Goal: Task Accomplishment & Management: Manage account settings

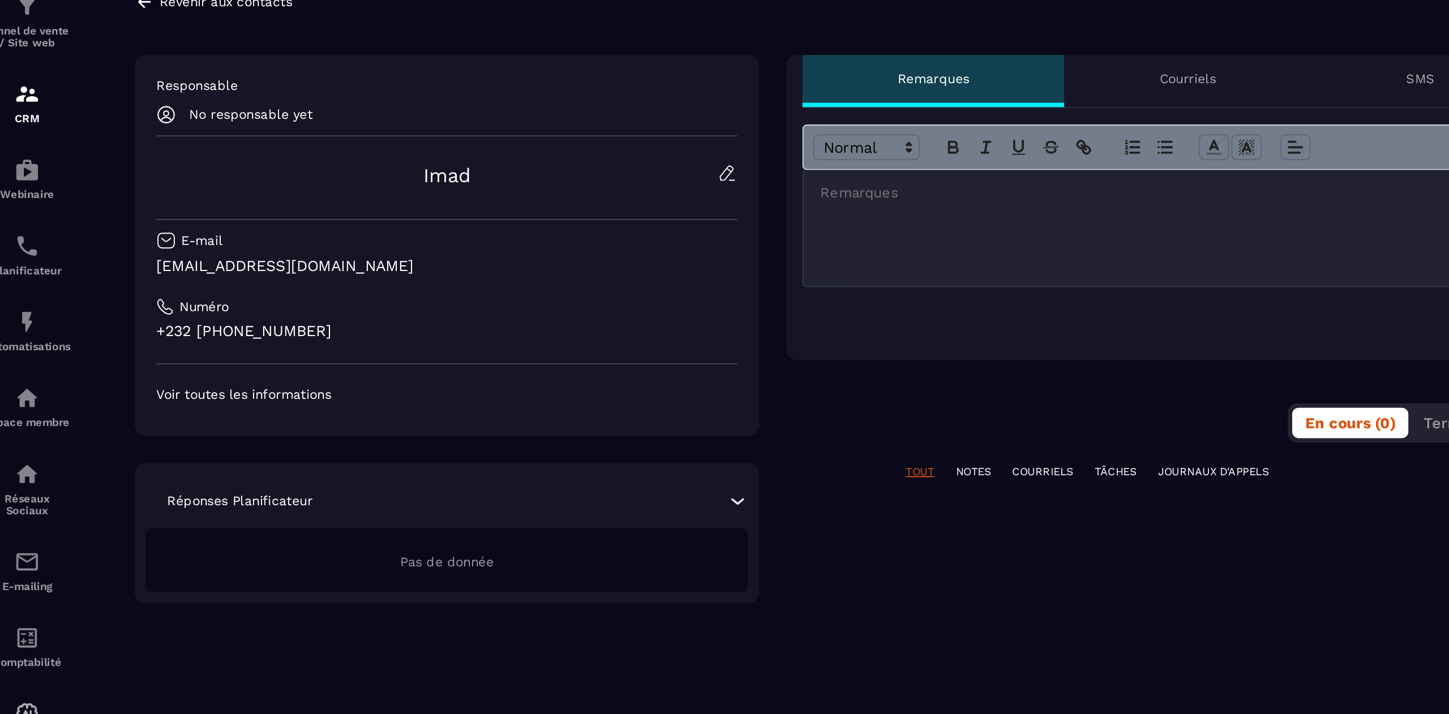
scroll to position [7562, 0]
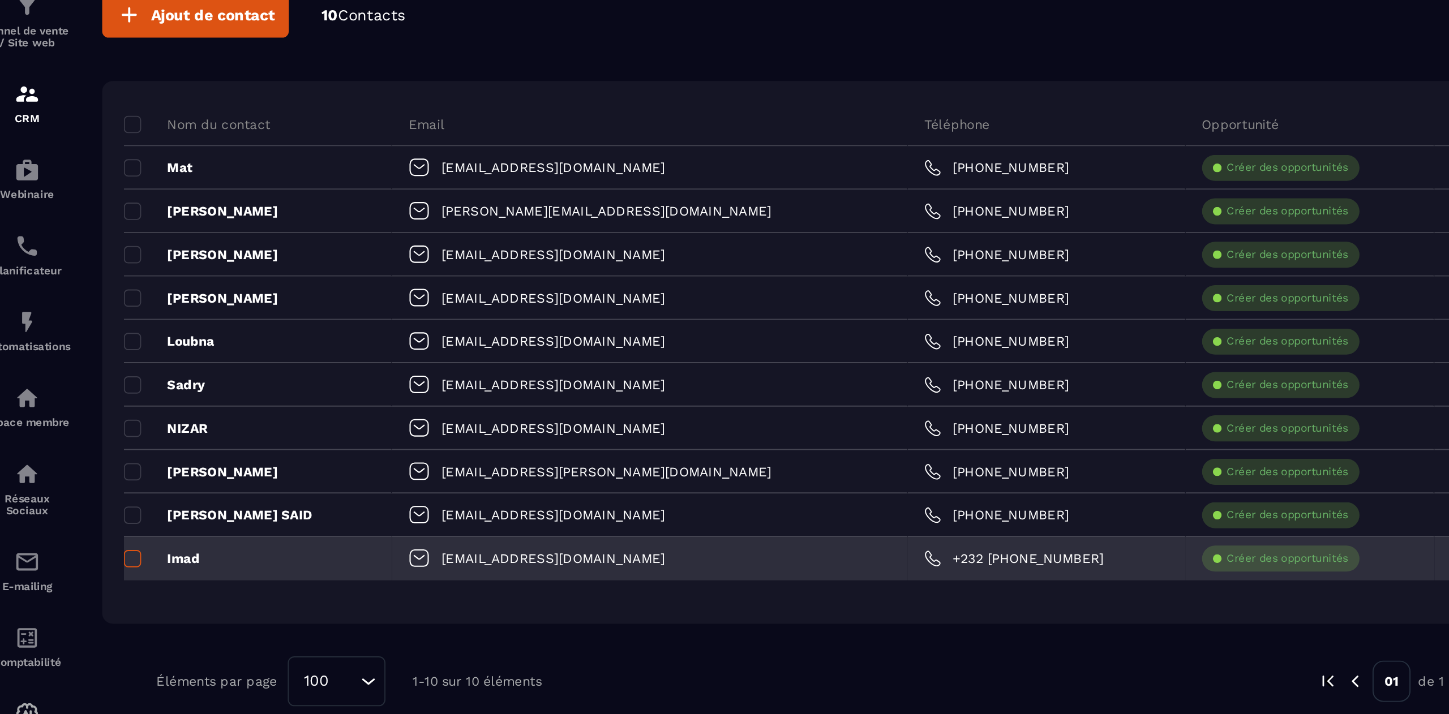
click at [79, 391] on span at bounding box center [80, 389] width 9 height 9
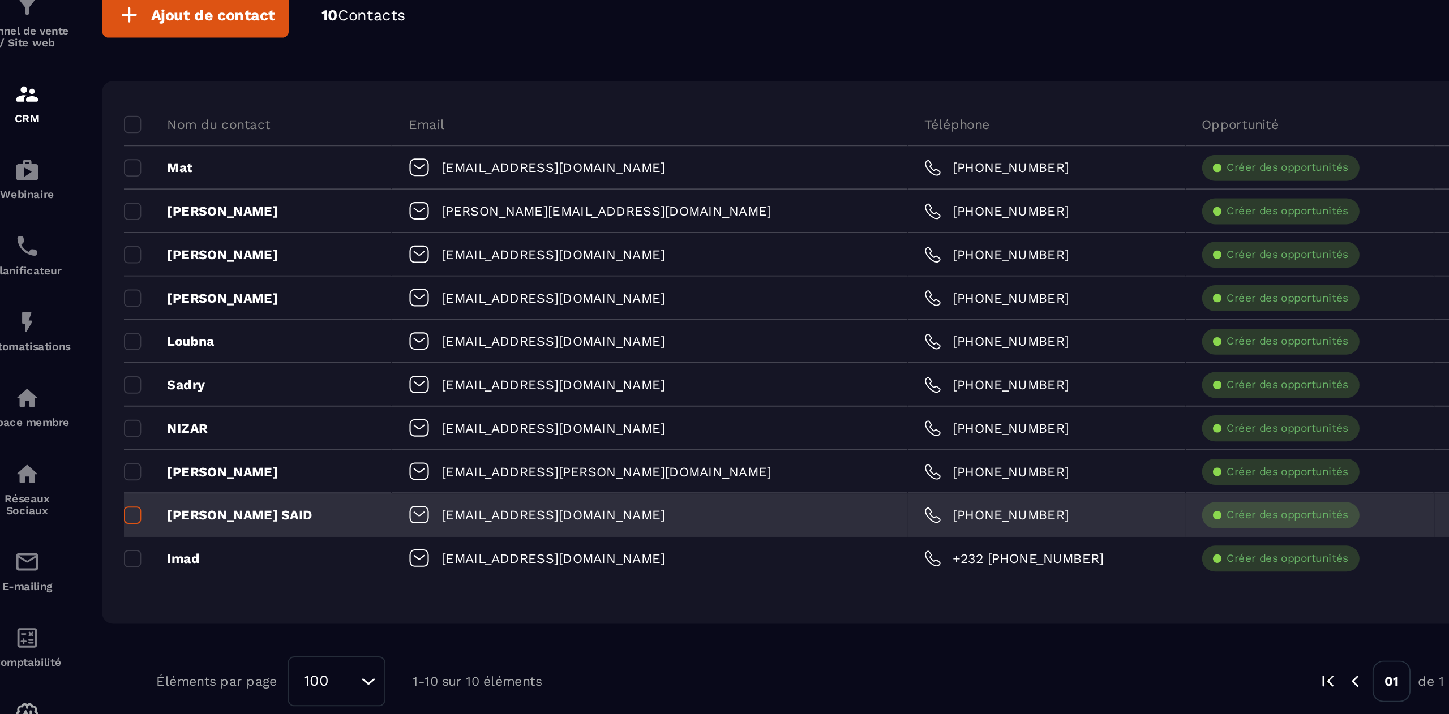
click at [80, 368] on span at bounding box center [80, 366] width 9 height 9
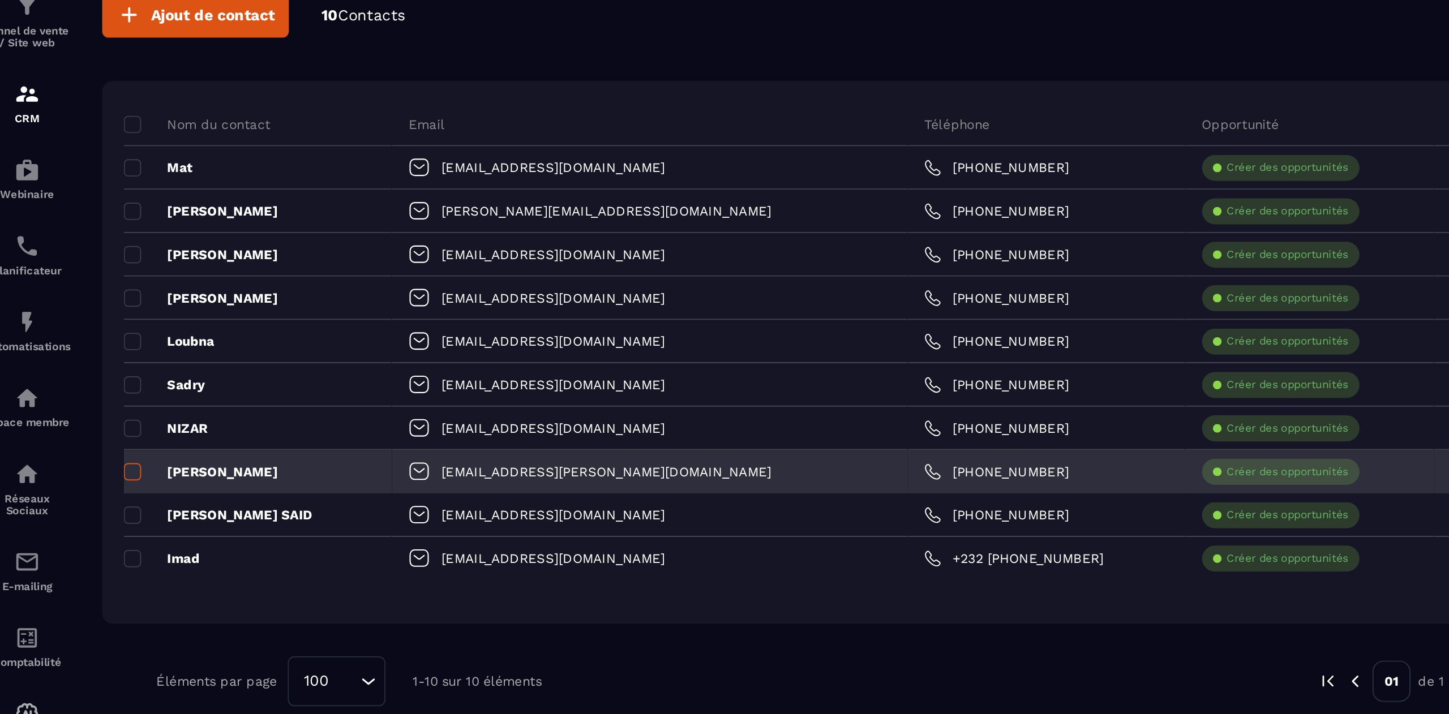
click at [80, 348] on span at bounding box center [80, 344] width 9 height 9
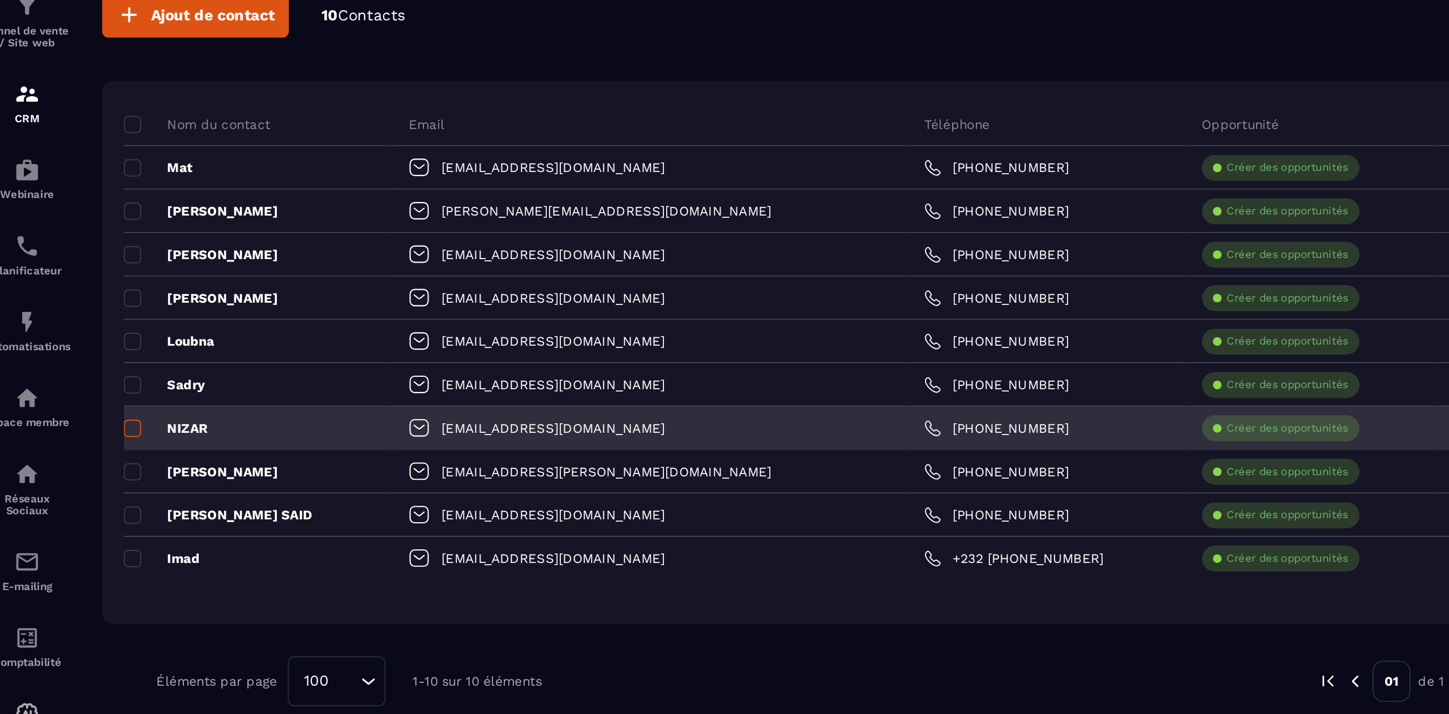
click at [82, 322] on span at bounding box center [80, 321] width 9 height 9
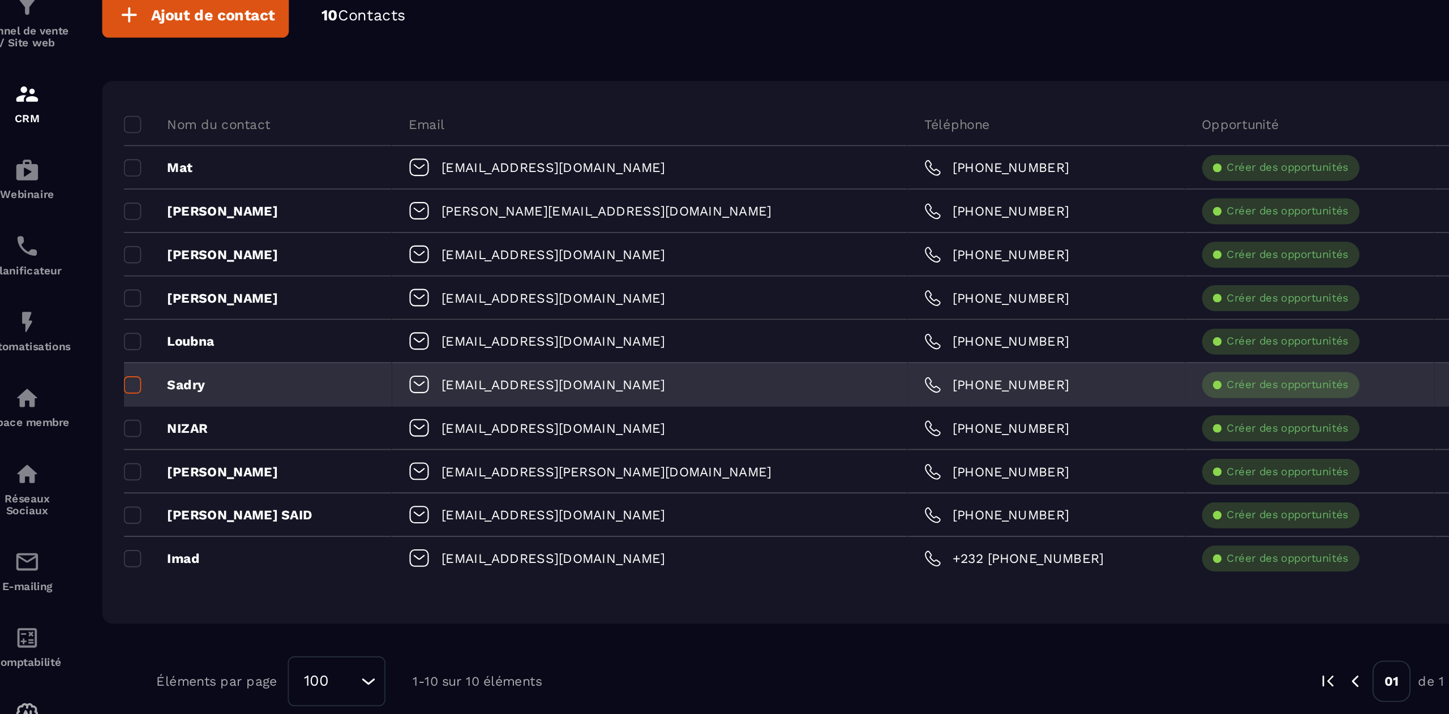
click at [82, 298] on span at bounding box center [80, 298] width 9 height 9
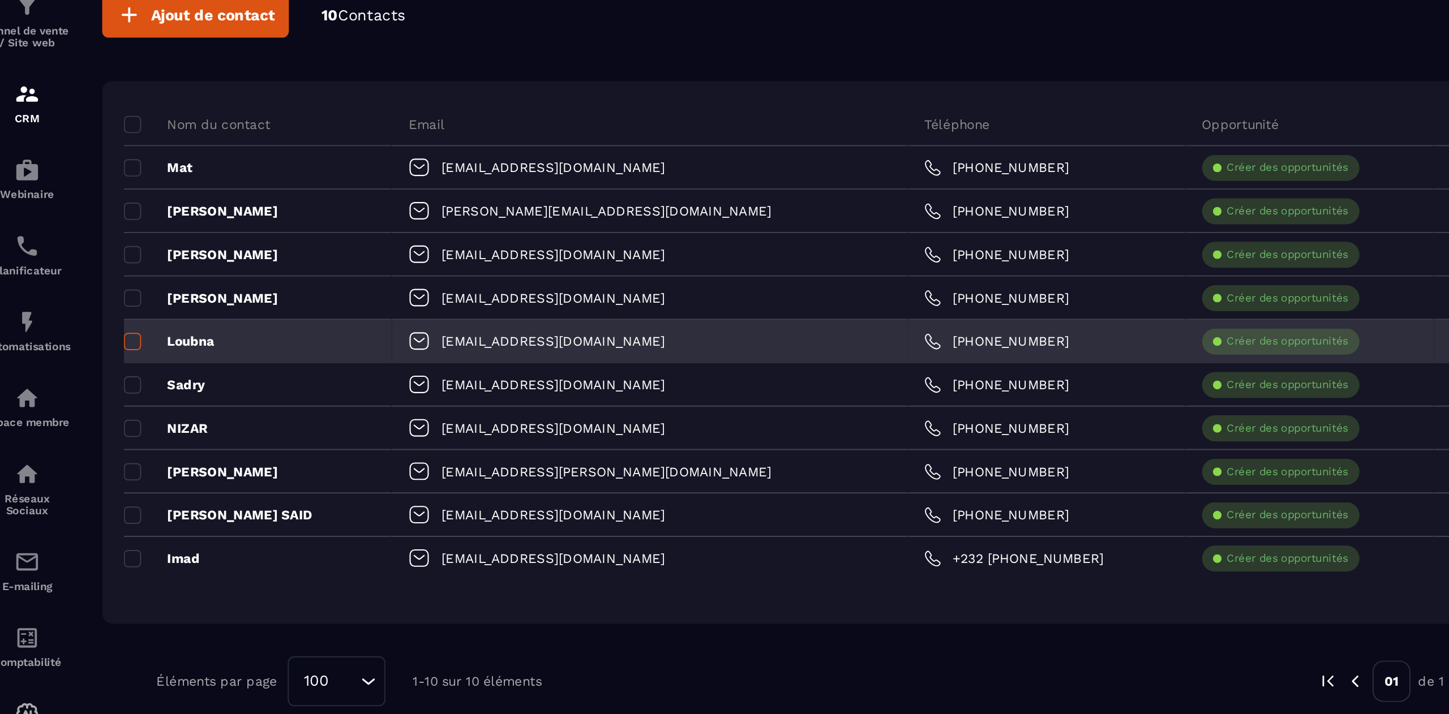
click at [82, 278] on span at bounding box center [80, 276] width 9 height 9
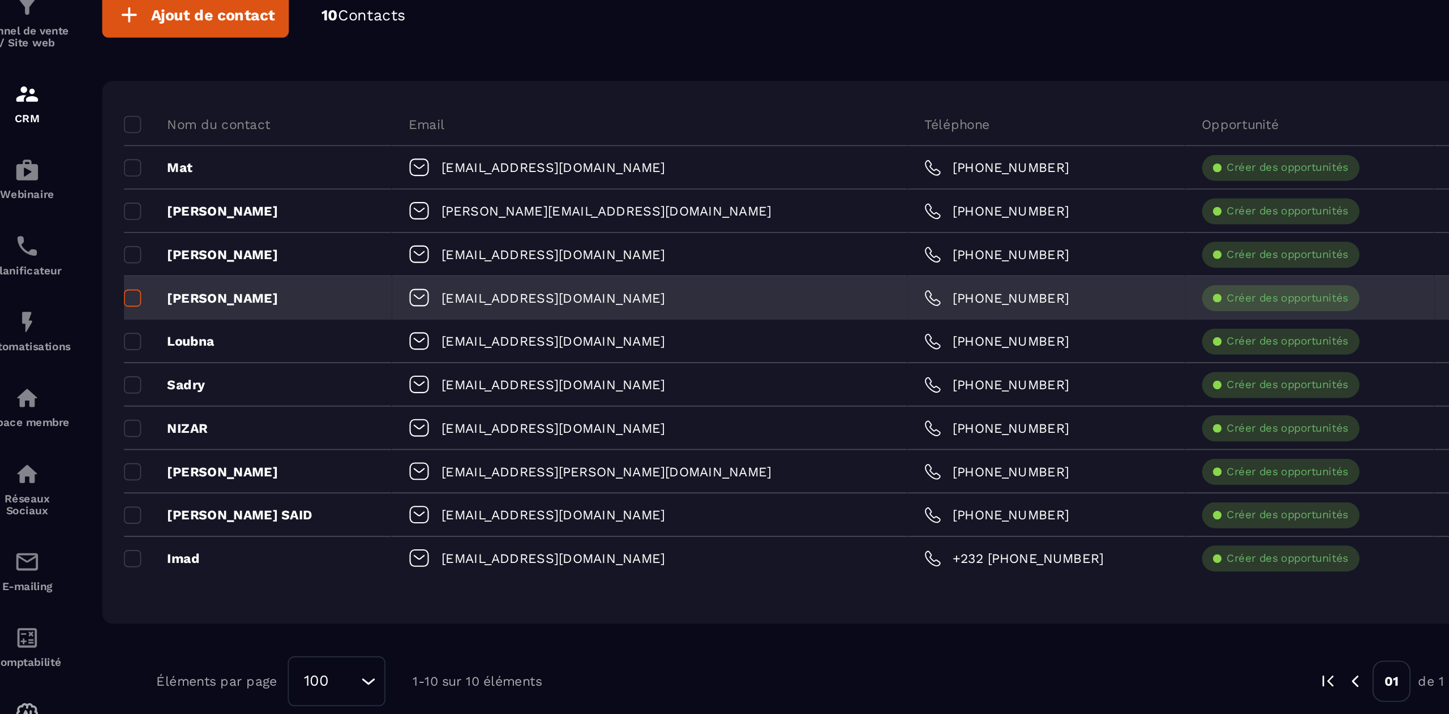
click at [80, 258] on span at bounding box center [80, 253] width 9 height 9
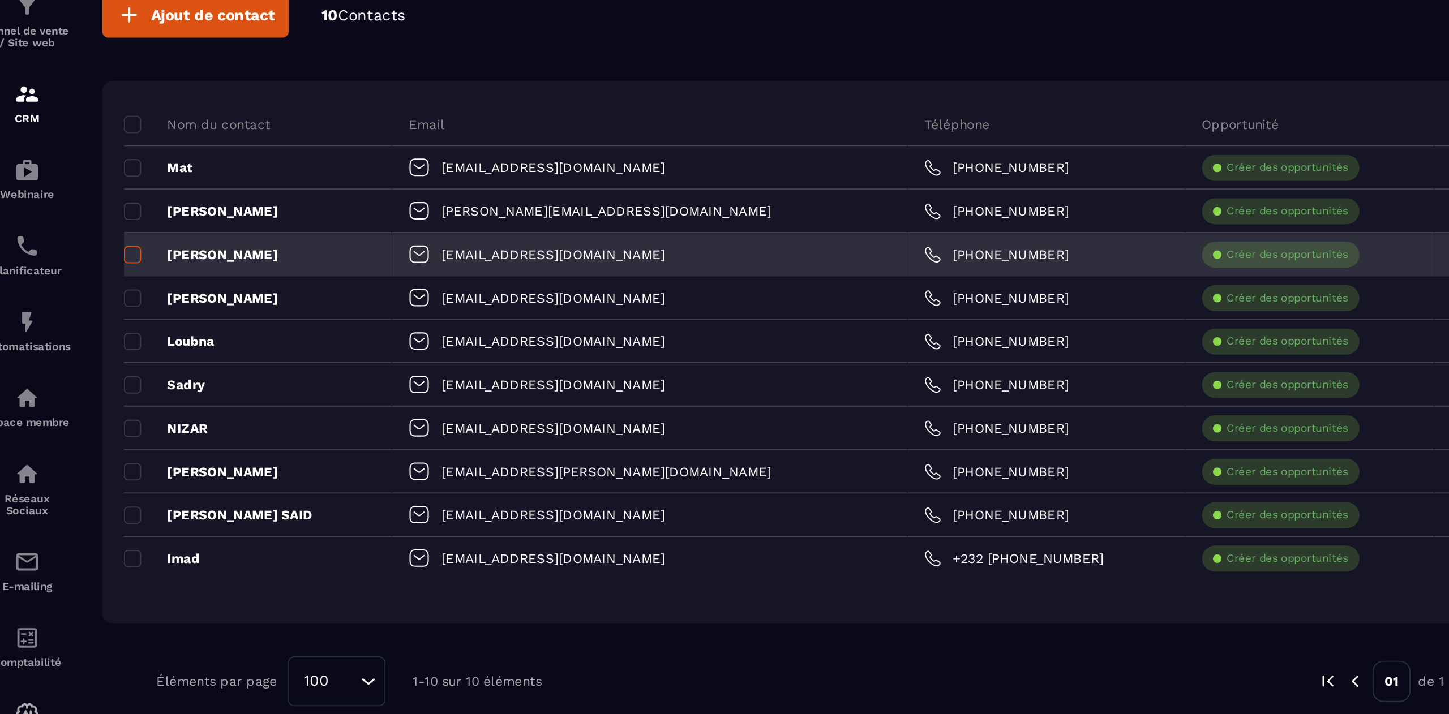
click at [83, 232] on span at bounding box center [80, 230] width 9 height 9
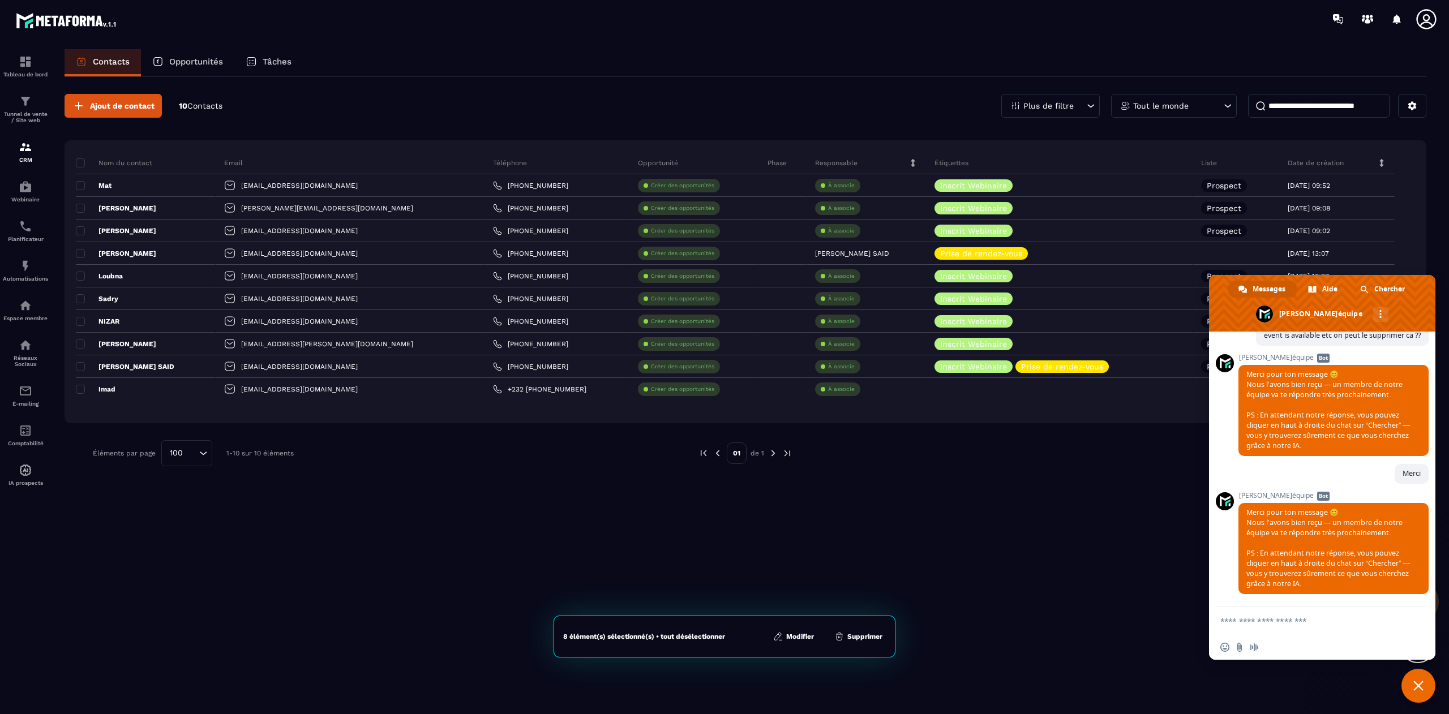
click at [1419, 683] on span "Fermer le chat" at bounding box center [1419, 686] width 10 height 10
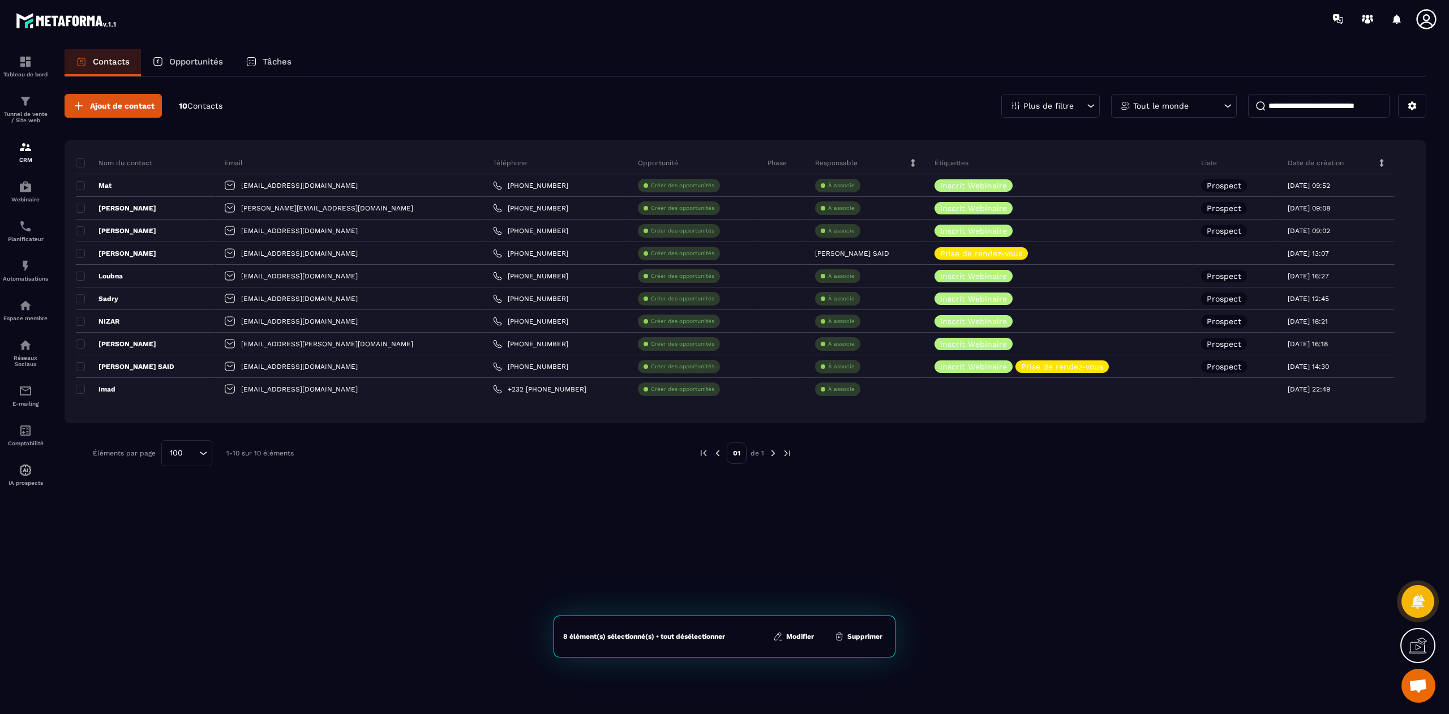
click at [523, 523] on div "Ajout de contact 10 Contacts Plus de filtre Tout le monde Nom du contact Email …" at bounding box center [746, 395] width 1362 height 636
click at [1418, 653] on icon at bounding box center [1418, 648] width 18 height 11
click at [24, 281] on p "Automatisations" at bounding box center [25, 279] width 45 height 6
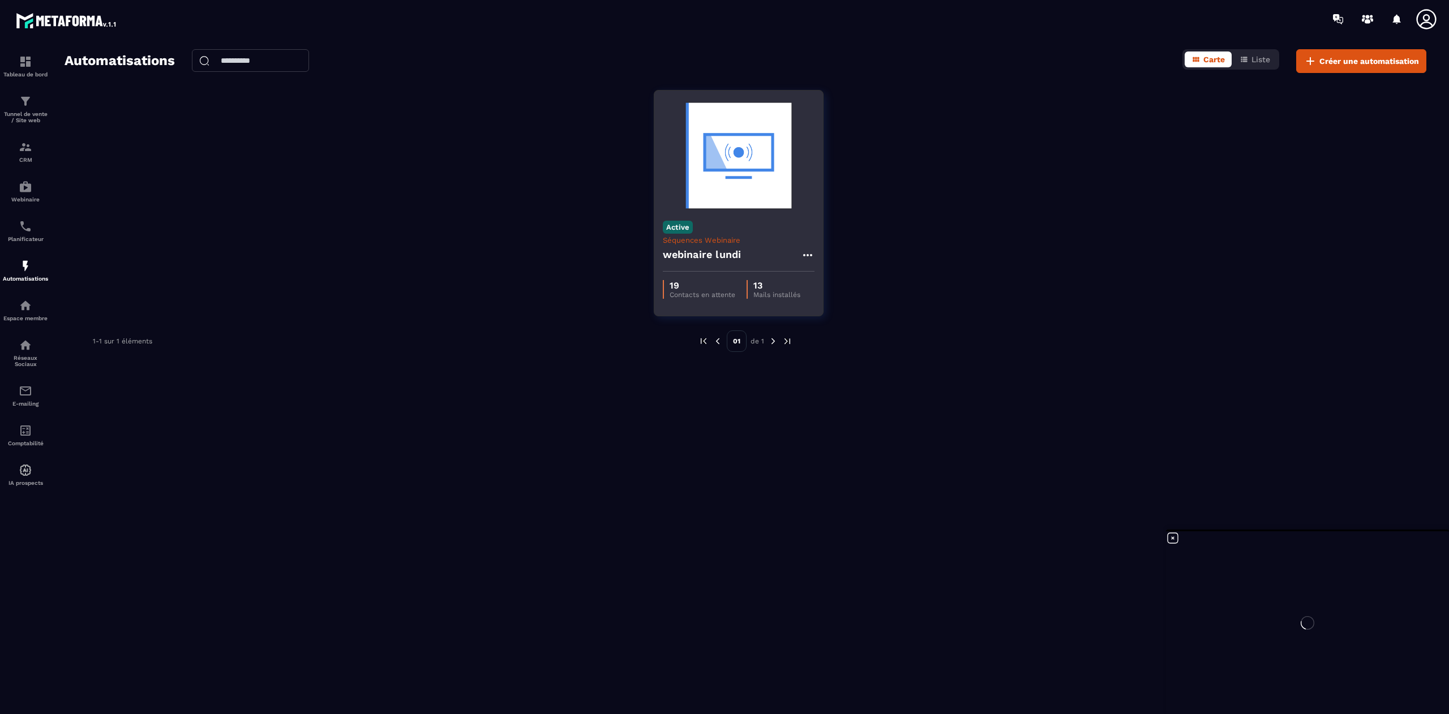
click at [716, 259] on h4 "webinaire lundi" at bounding box center [702, 255] width 79 height 16
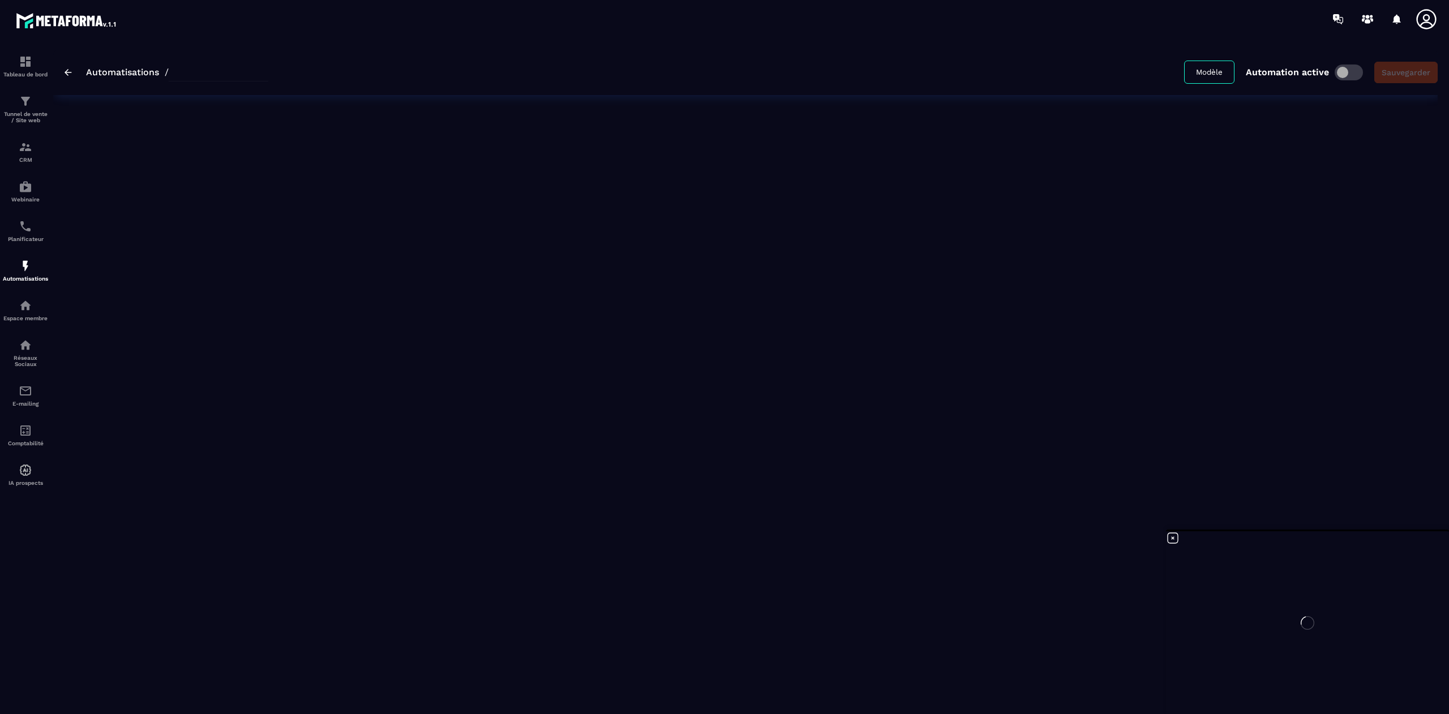
type input "**********"
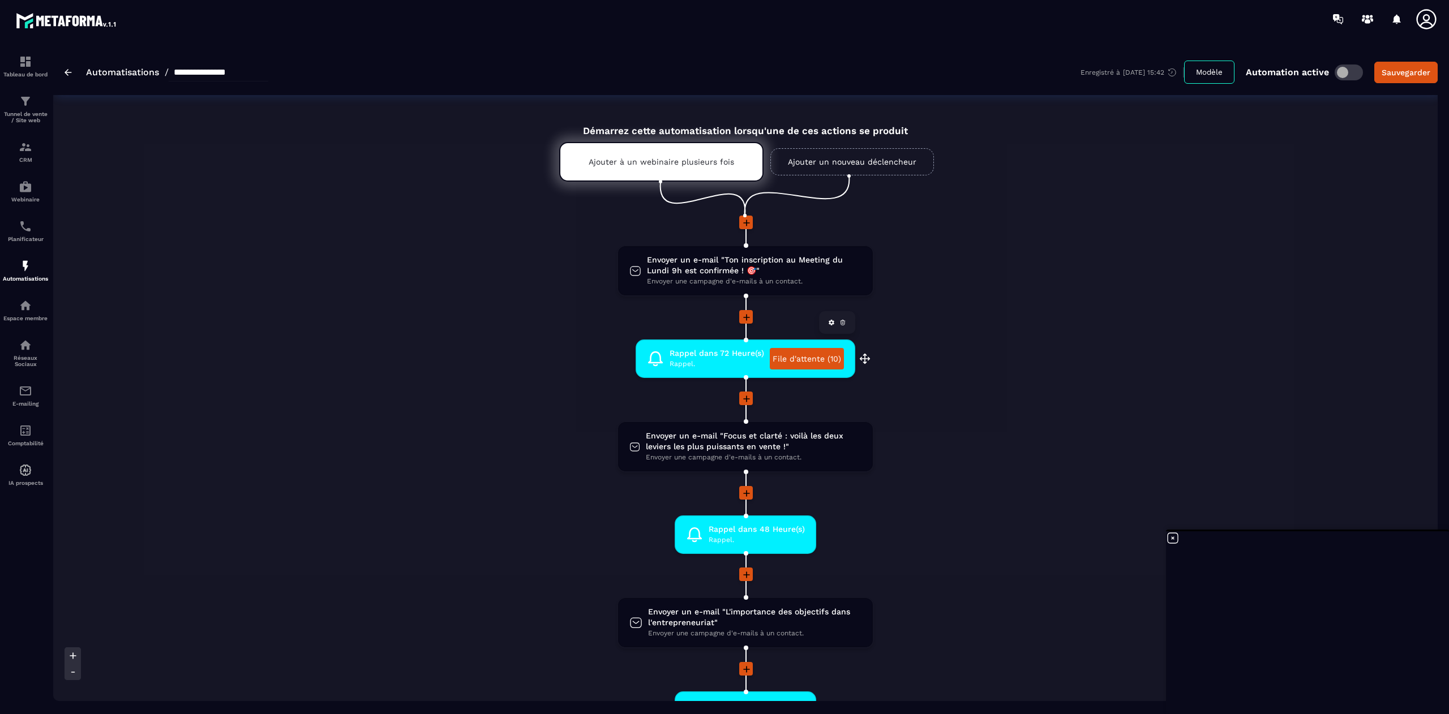
click at [813, 355] on link "File d'attente (10)" at bounding box center [807, 359] width 74 height 22
